Goal: Transaction & Acquisition: Purchase product/service

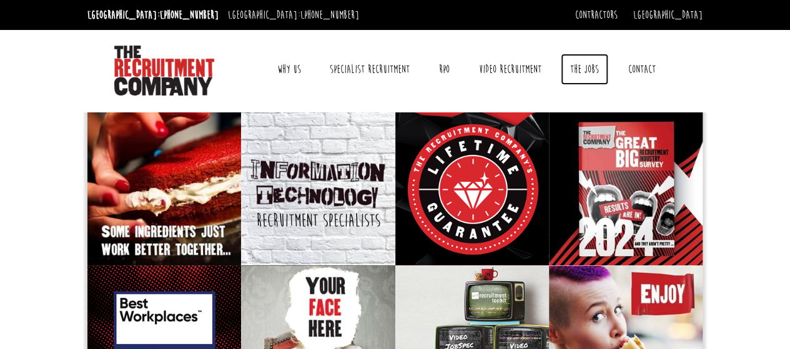
click at [586, 72] on link "The Jobs" at bounding box center [584, 69] width 47 height 31
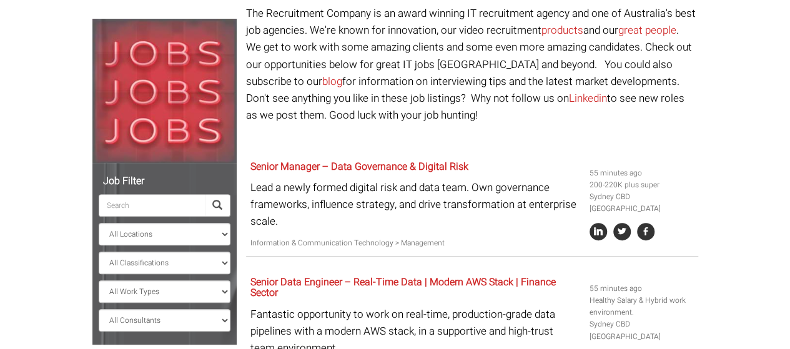
scroll to position [116, 0]
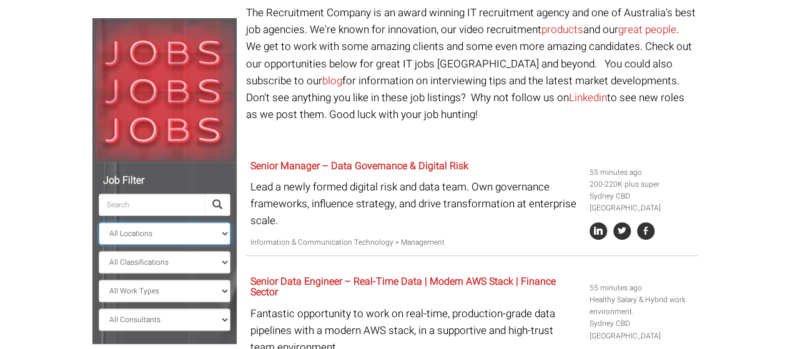
click at [215, 237] on select "All Locations [GEOGRAPHIC_DATA] [GEOGRAPHIC_DATA] [GEOGRAPHIC_DATA] [GEOGRAPHIC…" at bounding box center [165, 233] width 132 height 22
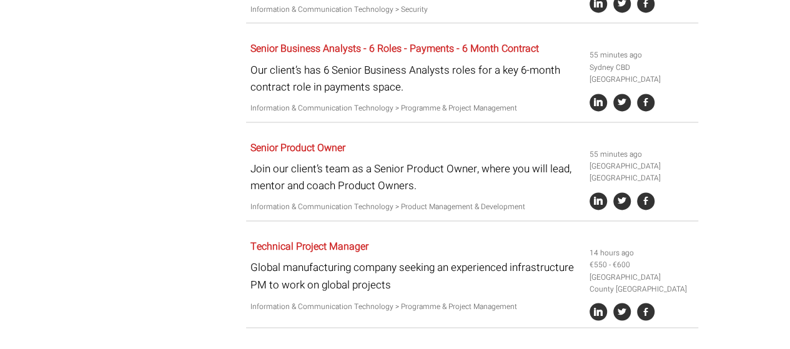
scroll to position [911, 0]
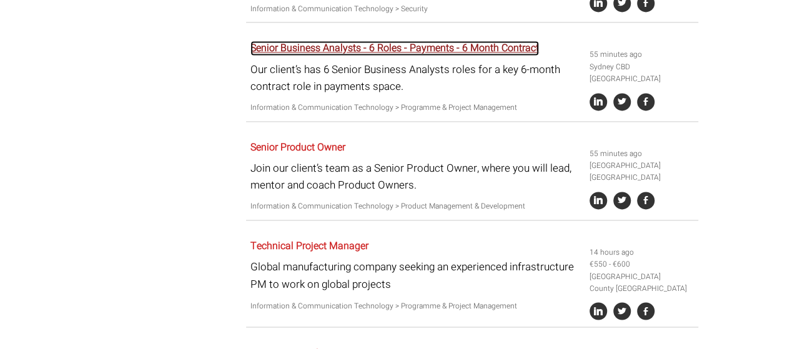
click at [301, 51] on link "Senior Business Analysts - 6 Roles - Payments - 6 Month Contract" at bounding box center [394, 48] width 288 height 15
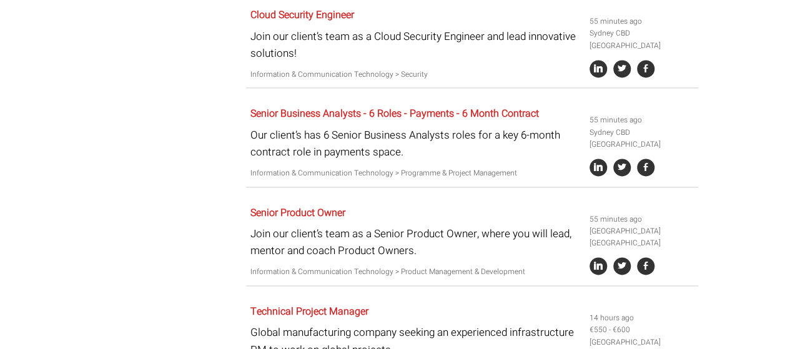
scroll to position [845, 0]
click at [325, 209] on link "Senior Product Owner" at bounding box center [297, 213] width 95 height 15
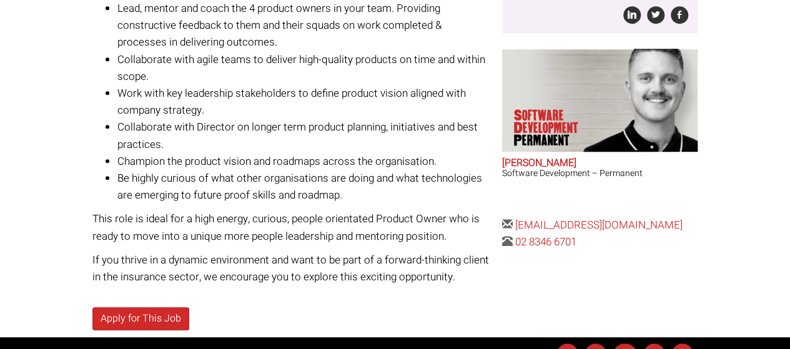
scroll to position [398, 0]
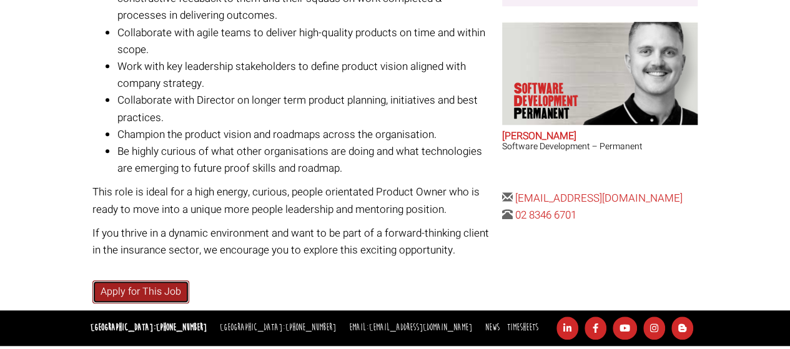
click at [134, 289] on link "Apply for This Job" at bounding box center [140, 291] width 97 height 23
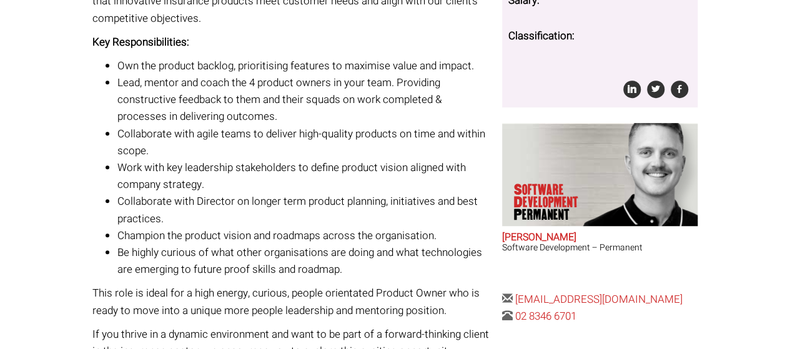
scroll to position [281, 0]
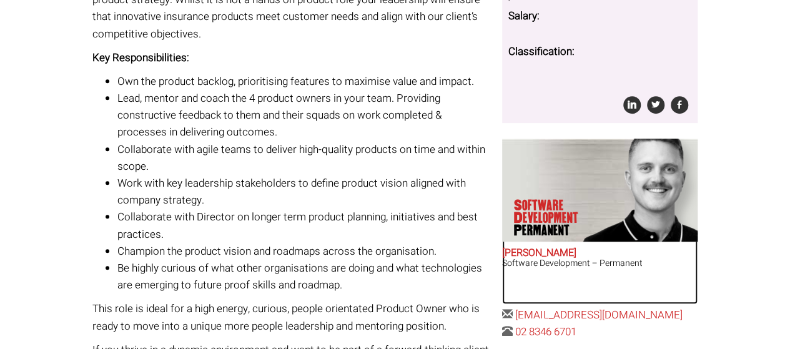
click at [605, 190] on img at bounding box center [637, 190] width 120 height 103
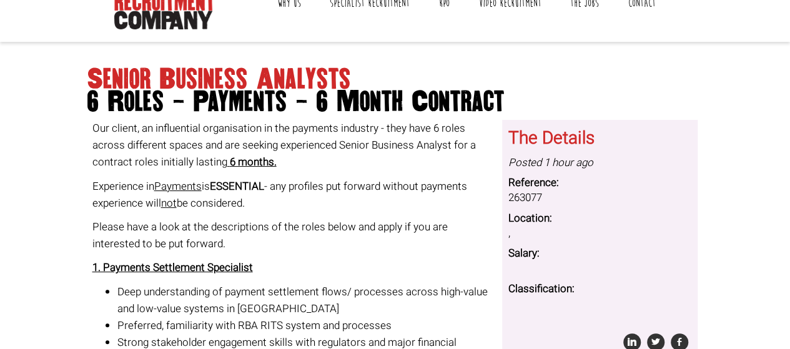
scroll to position [69, 0]
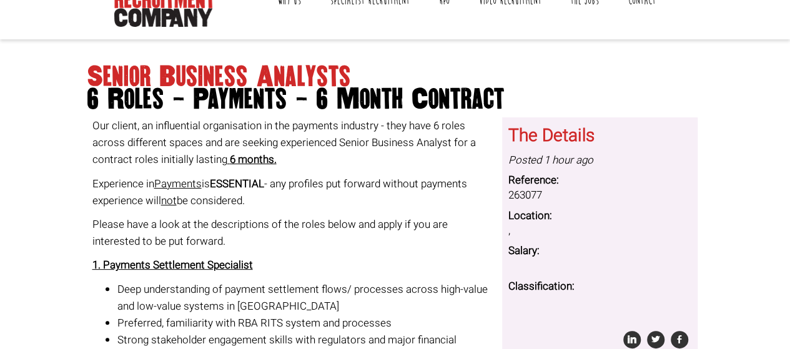
click at [333, 219] on p "Please have a look at the descriptions of the roles below and apply if you are …" at bounding box center [292, 233] width 401 height 34
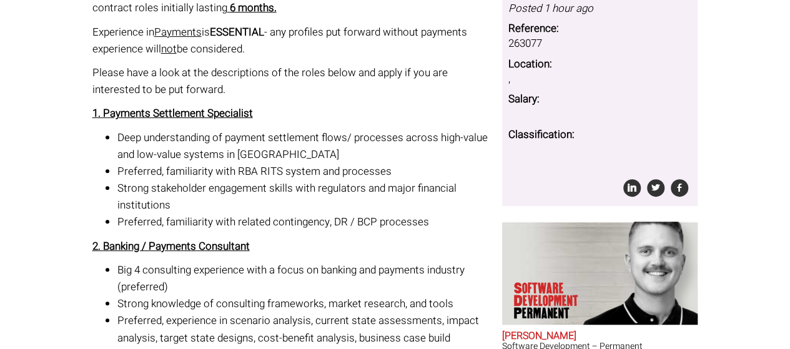
click at [333, 219] on li "Preferred, familiarity with related contingency, DR / BCP processes" at bounding box center [305, 222] width 376 height 17
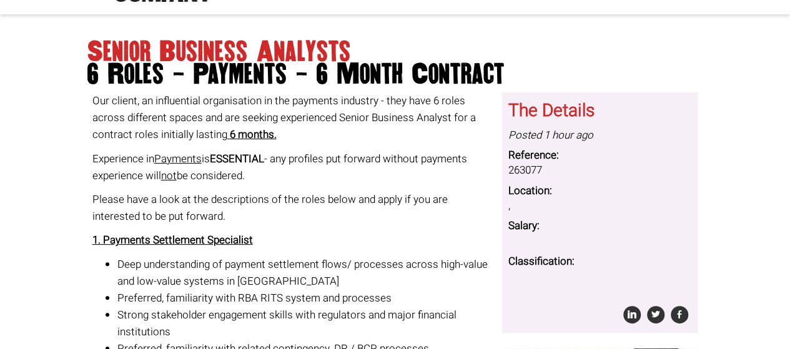
scroll to position [92, 0]
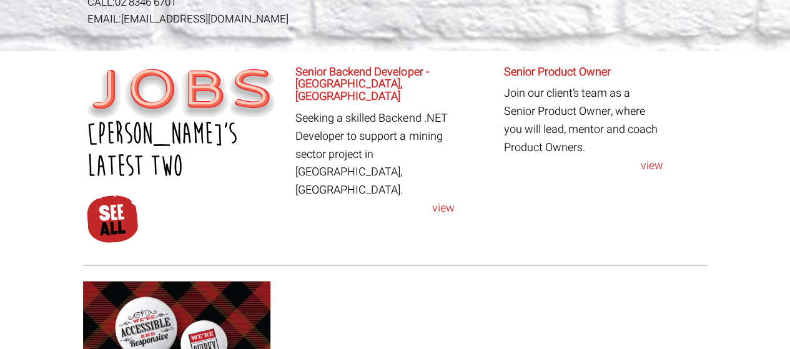
scroll to position [732, 0]
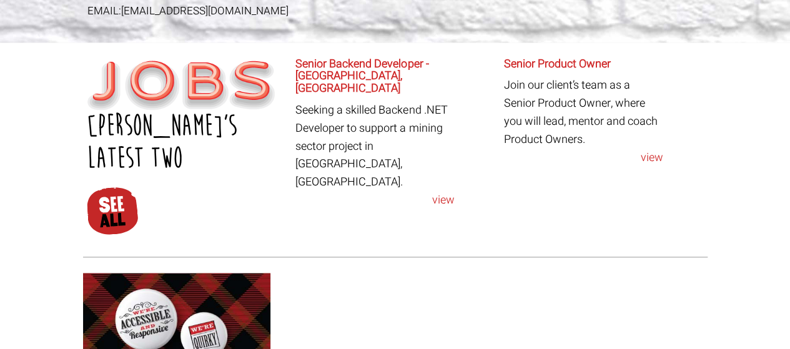
click at [602, 257] on div at bounding box center [395, 347] width 624 height 181
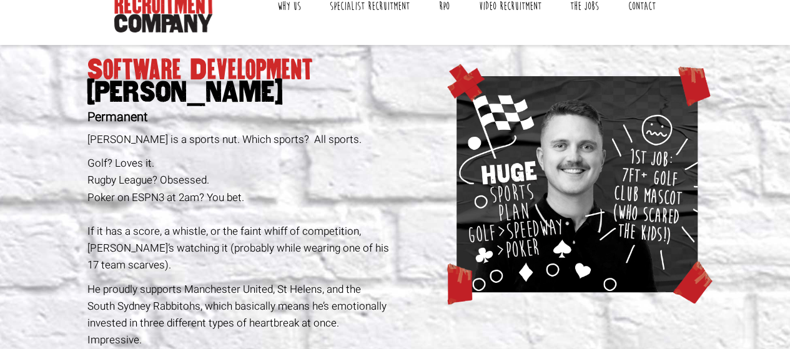
scroll to position [0, 0]
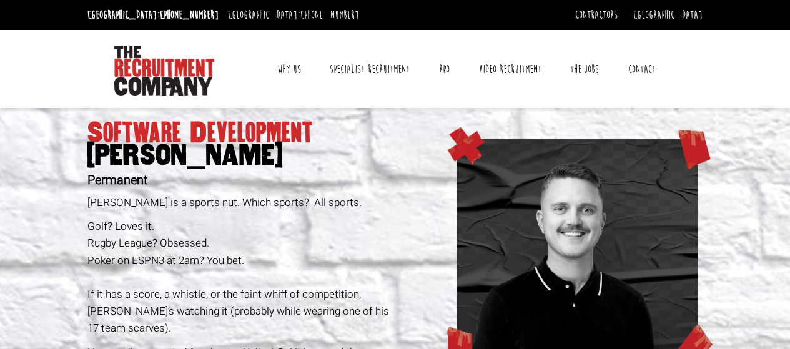
click at [282, 63] on link "Why Us" at bounding box center [289, 69] width 42 height 31
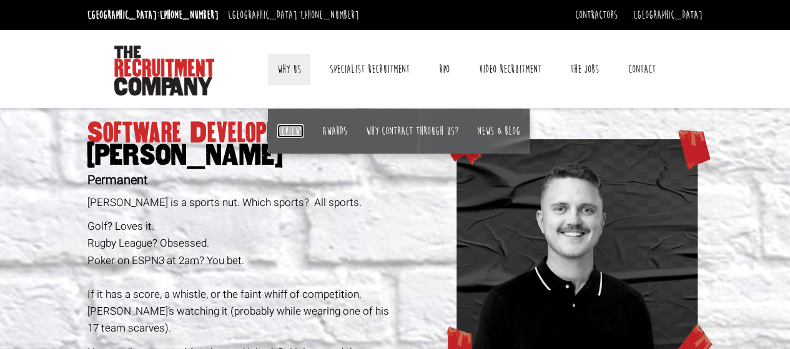
click at [298, 125] on link "Reviews" at bounding box center [290, 131] width 26 height 14
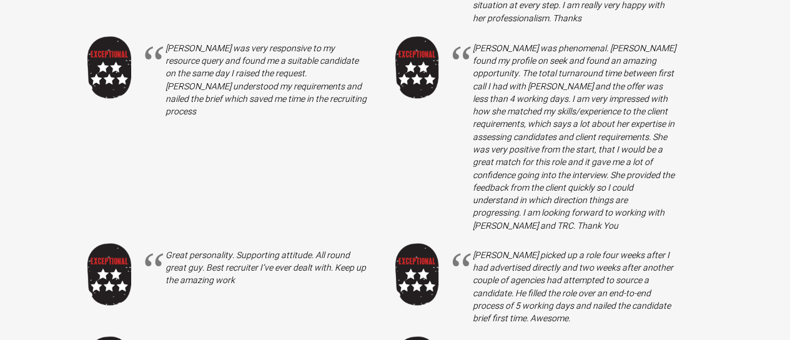
scroll to position [1158, 0]
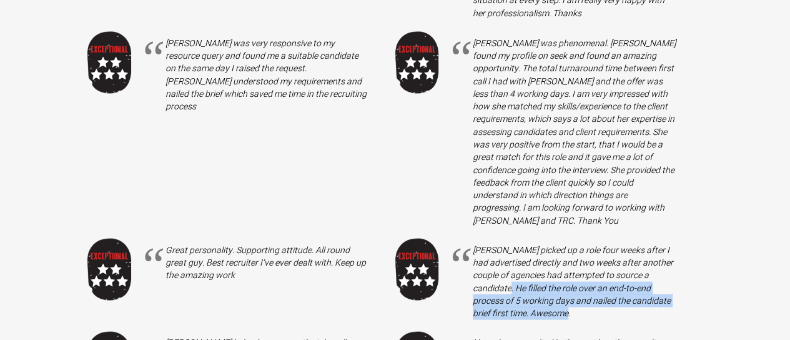
drag, startPoint x: 512, startPoint y: 264, endPoint x: 577, endPoint y: 290, distance: 70.0
click at [577, 290] on p "Sam picked up a role four weeks after I had advertised directly and two weeks a…" at bounding box center [575, 281] width 205 height 76
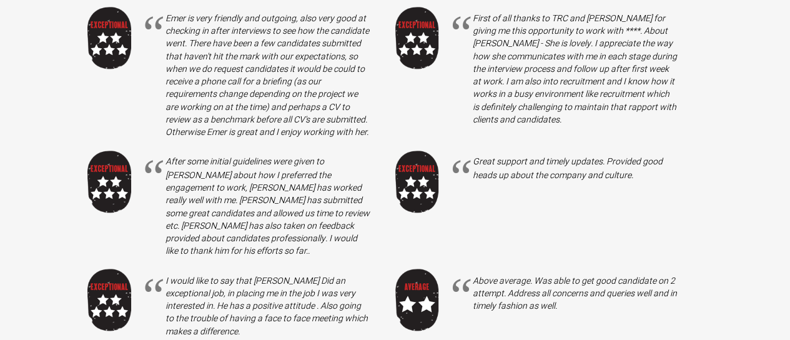
scroll to position [1031, 0]
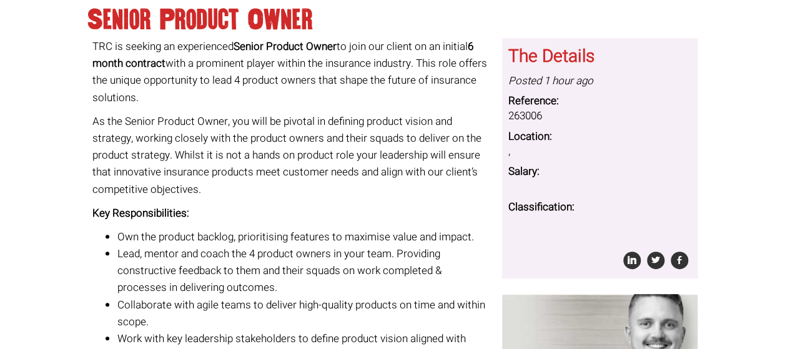
scroll to position [125, 0]
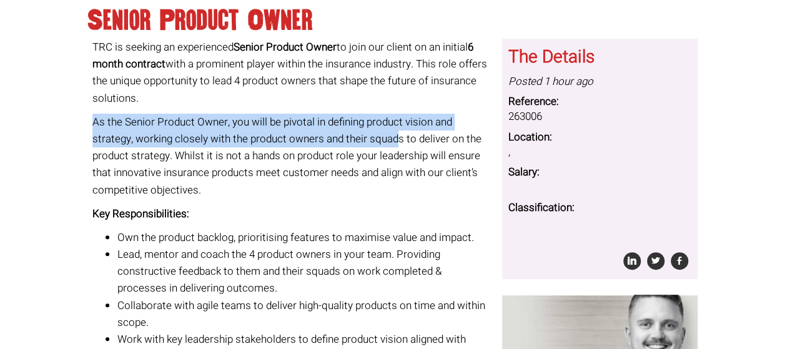
drag, startPoint x: 94, startPoint y: 119, endPoint x: 396, endPoint y: 138, distance: 302.7
click at [396, 138] on p "As the Senior Product Owner, you will be pivotal in defining product vision and…" at bounding box center [292, 156] width 401 height 85
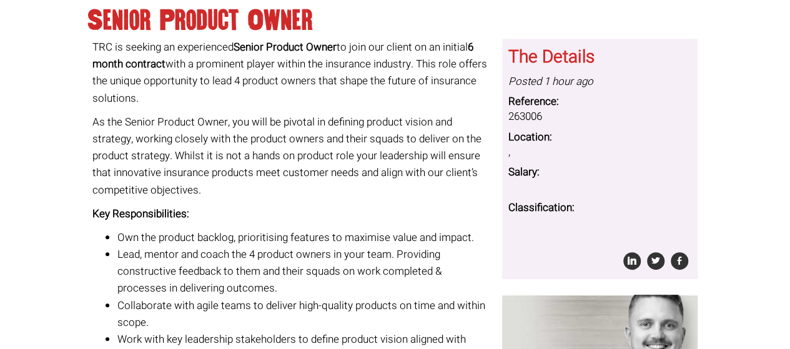
click at [353, 193] on p "As the Senior Product Owner, you will be pivotal in defining product vision and…" at bounding box center [292, 156] width 401 height 85
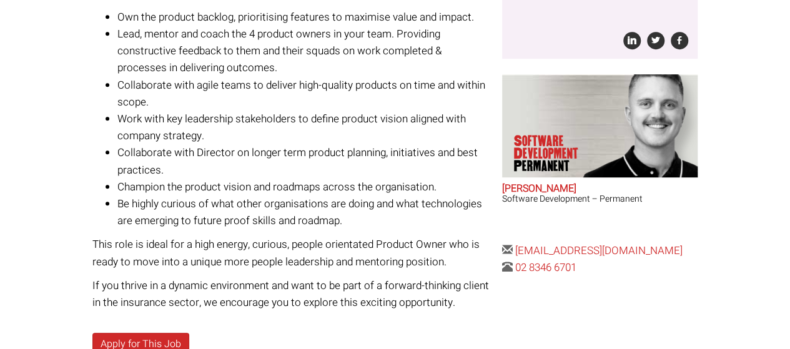
scroll to position [346, 0]
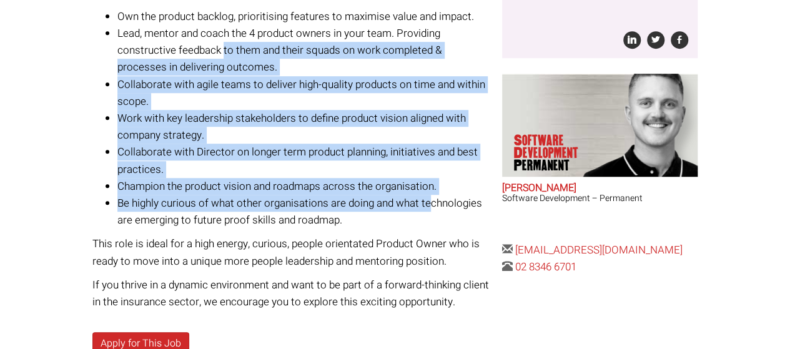
drag, startPoint x: 222, startPoint y: 50, endPoint x: 428, endPoint y: 207, distance: 259.2
click at [428, 207] on ul "Own the product backlog, prioritising features to maximise value and impact. Le…" at bounding box center [292, 118] width 401 height 220
click at [317, 158] on li "Collaborate with Director on longer term product planning, initiatives and best…" at bounding box center [305, 161] width 376 height 34
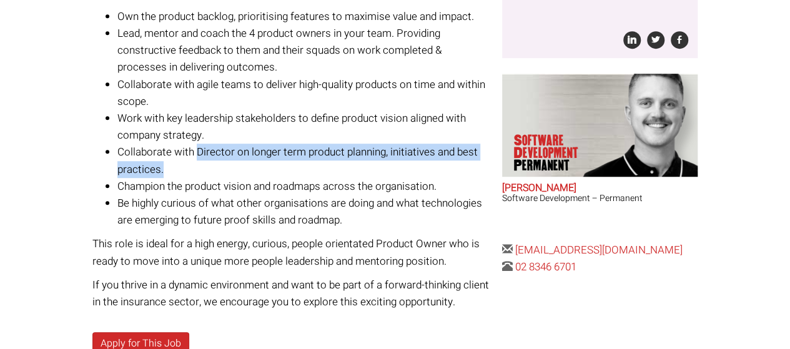
drag, startPoint x: 196, startPoint y: 150, endPoint x: 310, endPoint y: 167, distance: 115.4
click at [310, 167] on li "Collaborate with Director on longer term product planning, initiatives and best…" at bounding box center [305, 161] width 376 height 34
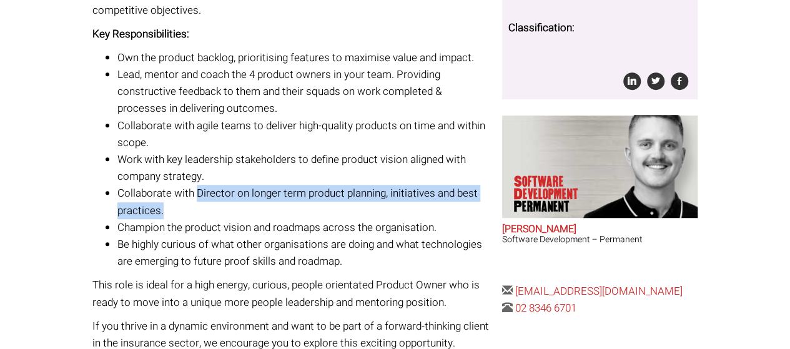
scroll to position [303, 0]
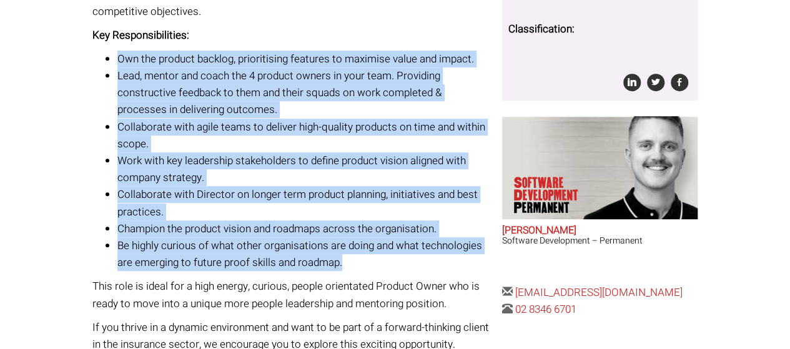
drag, startPoint x: 120, startPoint y: 58, endPoint x: 355, endPoint y: 256, distance: 307.0
click at [355, 256] on ul "Own the product backlog, prioritising features to maximise value and impact. Le…" at bounding box center [292, 161] width 401 height 220
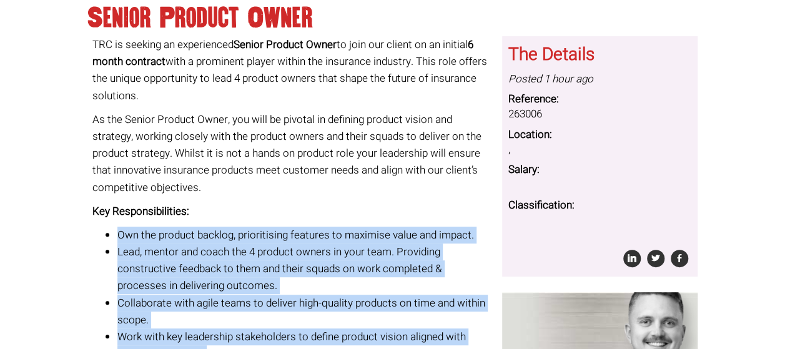
scroll to position [126, 0]
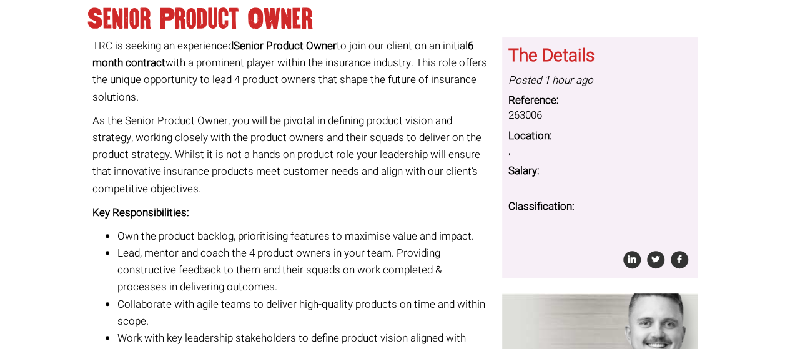
click at [197, 117] on p "As the Senior Product Owner, you will be pivotal in defining product vision and…" at bounding box center [292, 154] width 401 height 85
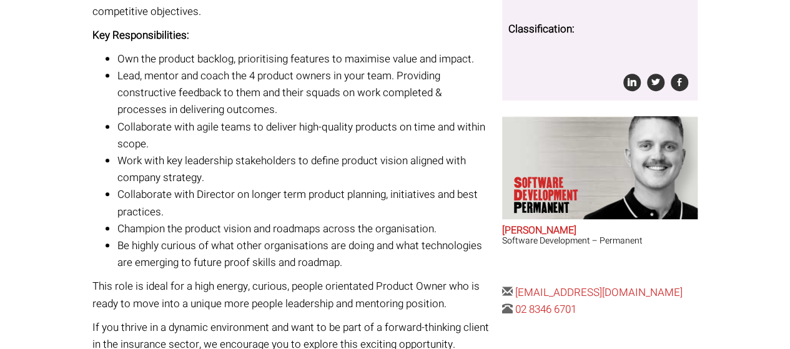
scroll to position [306, 0]
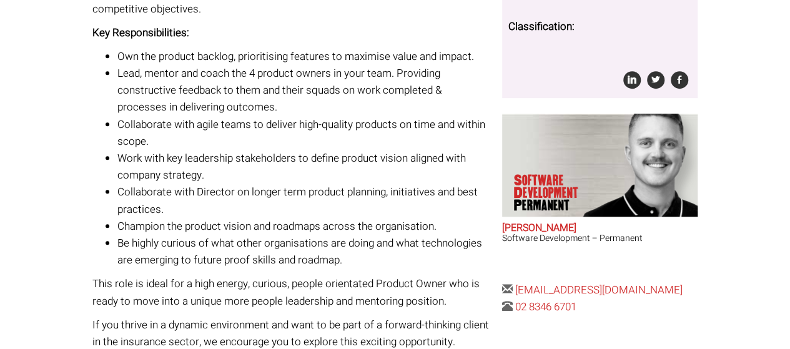
click at [403, 237] on li "Be highly curious of what other organisations are doing and what technologies a…" at bounding box center [305, 252] width 376 height 34
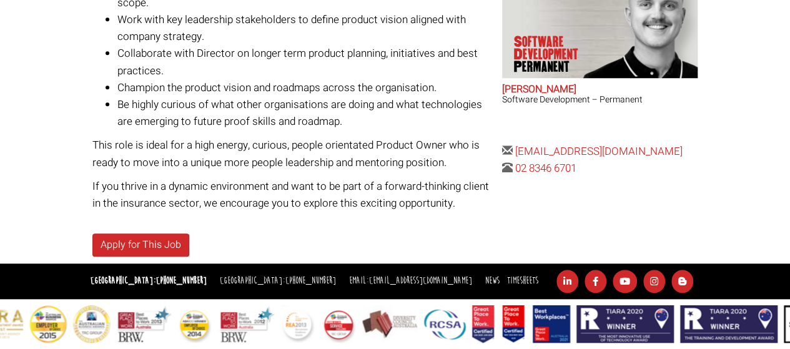
scroll to position [446, 0]
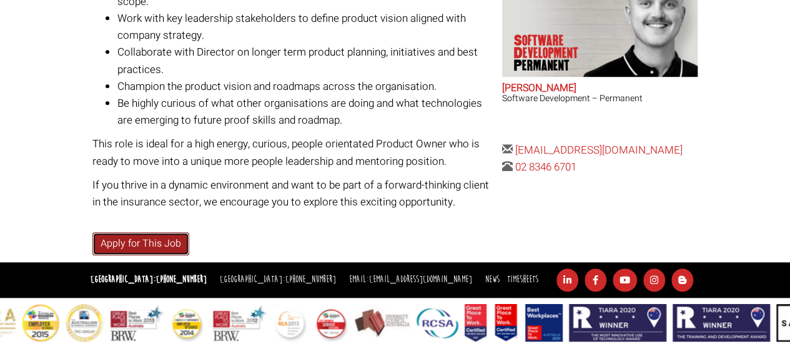
click at [165, 243] on link "Apply for This Job" at bounding box center [140, 243] width 97 height 23
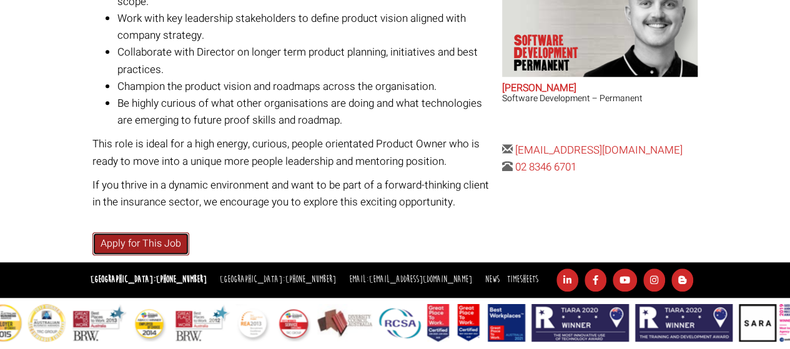
click at [156, 237] on link "Apply for This Job" at bounding box center [140, 243] width 97 height 23
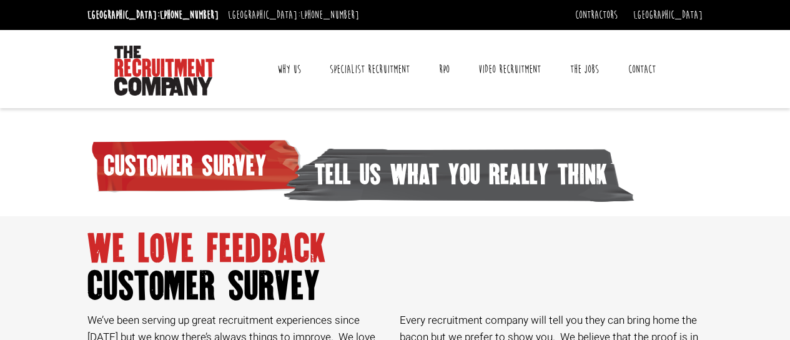
scroll to position [1031, 0]
